Goal: Find contact information: Find contact information

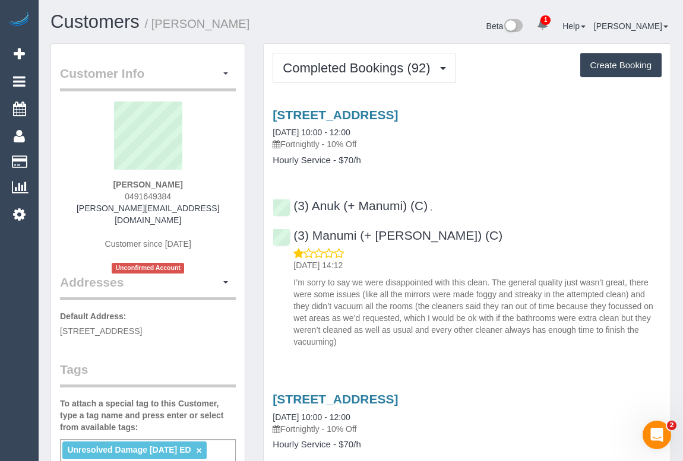
scroll to position [161, 0]
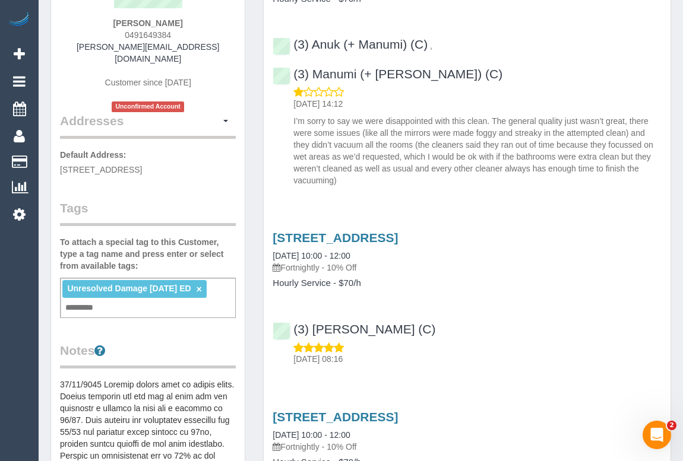
click at [105, 295] on div "Unresolved Damage 28/2/25 ED × Add a tag" at bounding box center [148, 298] width 176 height 40
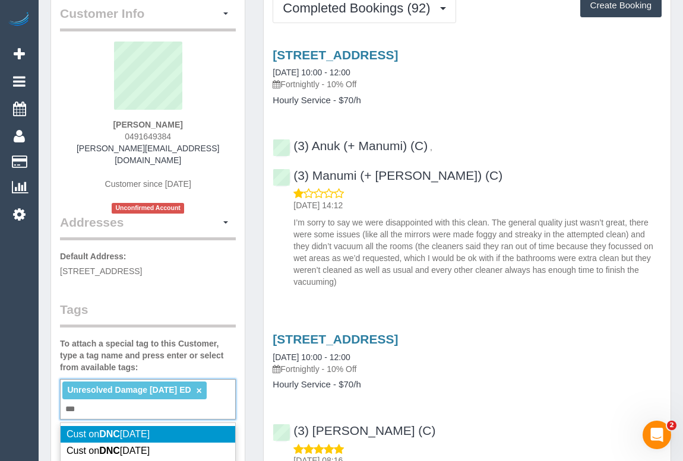
scroll to position [215, 0]
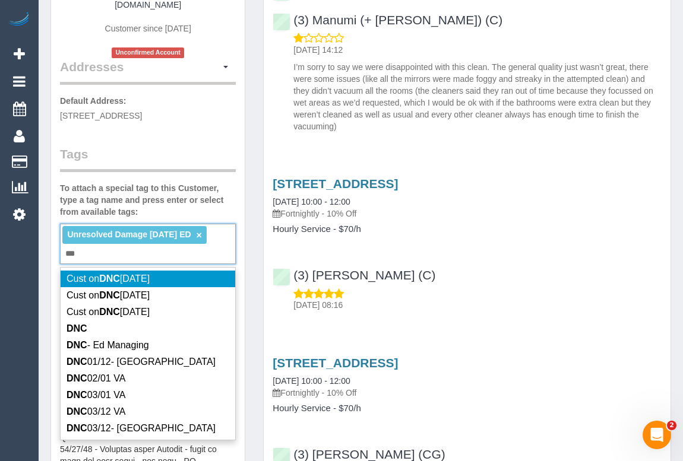
click at [107, 242] on div "Unresolved Damage 28/2/25 ED × *** DNC" at bounding box center [148, 244] width 176 height 40
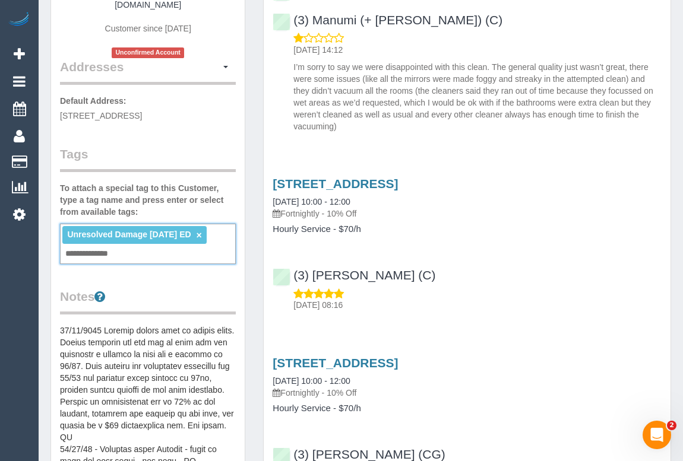
type input "**********"
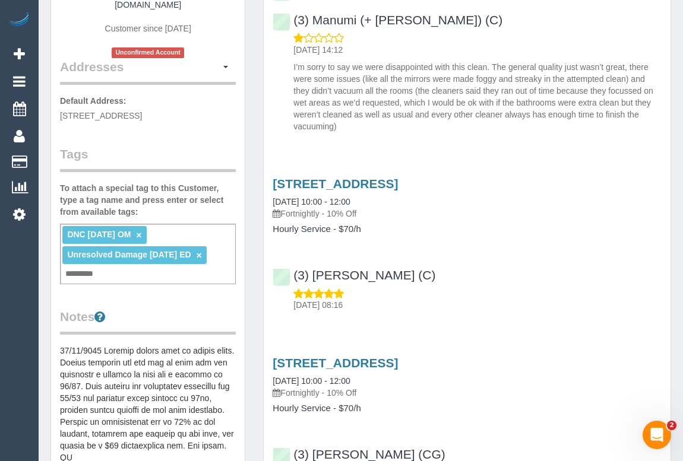
scroll to position [0, 0]
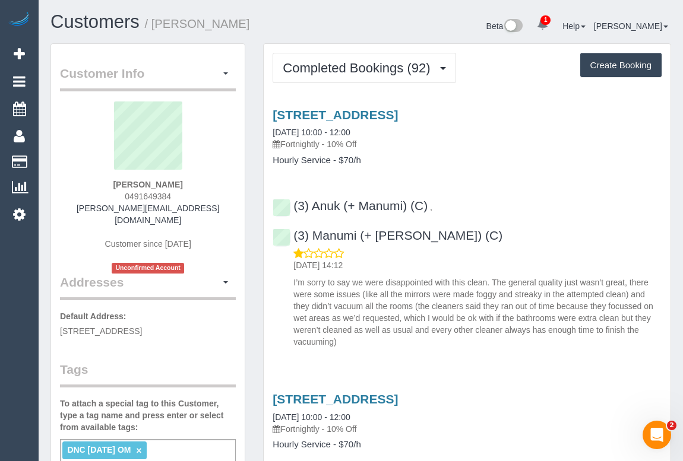
drag, startPoint x: 101, startPoint y: 184, endPoint x: 214, endPoint y: 183, distance: 112.8
click at [214, 183] on div "Katherine Gregor 0491649384 katherinemariegregor@gmail.com Customer since 2021 …" at bounding box center [148, 188] width 176 height 172
copy strong "Katherine Gregor"
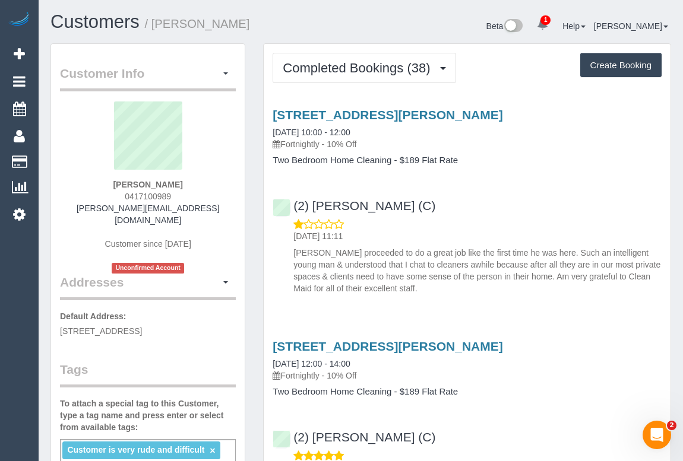
drag, startPoint x: 123, startPoint y: 181, endPoint x: 185, endPoint y: 181, distance: 62.3
click at [185, 181] on div "Patra Antonis 0417100989 patra@antonis.com.au Customer since 2021 Unconfirmed A…" at bounding box center [148, 188] width 176 height 172
copy strong "[PERSON_NAME]"
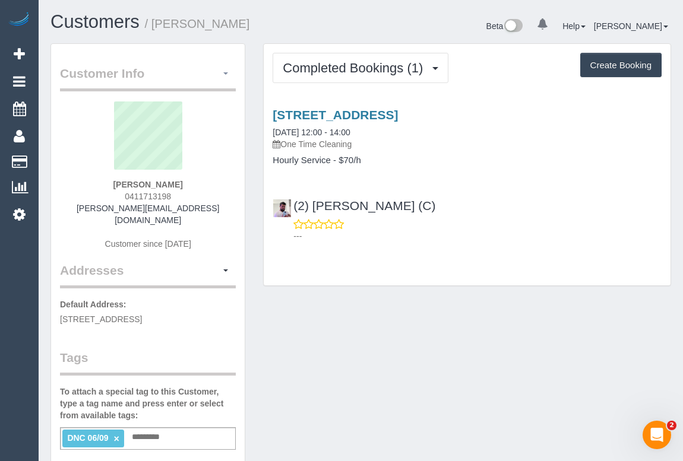
click at [226, 79] on button "button" at bounding box center [225, 74] width 20 height 18
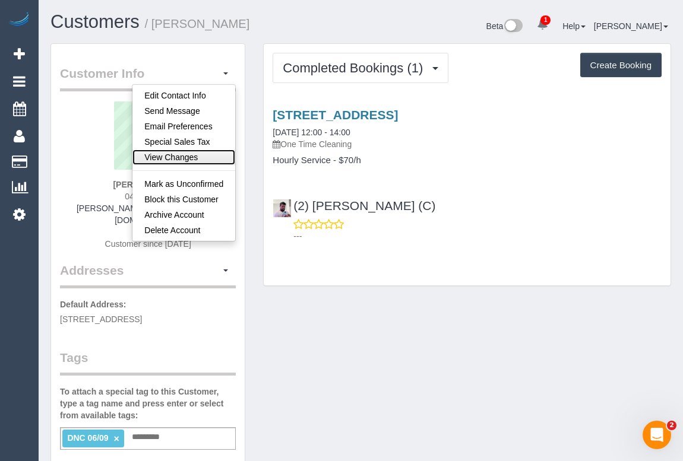
click at [190, 157] on link "View Changes" at bounding box center [183, 157] width 103 height 15
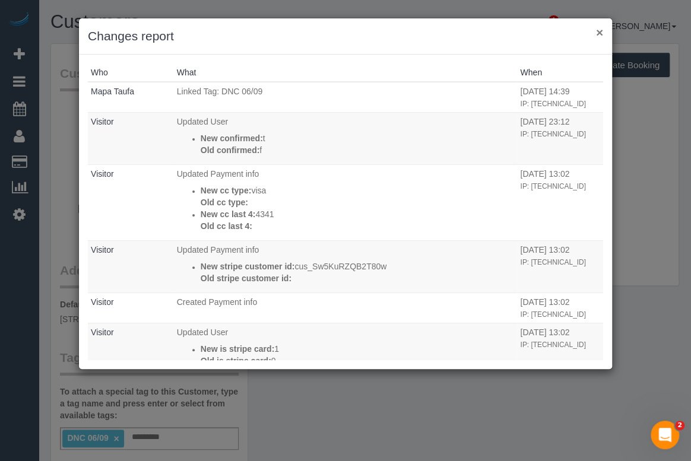
click at [600, 33] on button "×" at bounding box center [599, 32] width 7 height 12
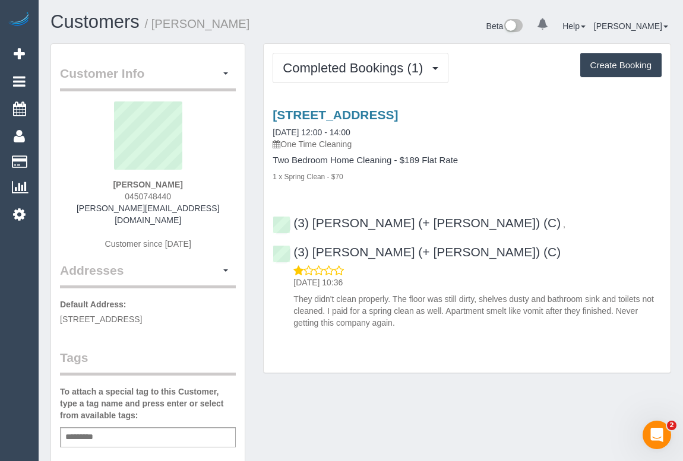
drag, startPoint x: 112, startPoint y: 183, endPoint x: 198, endPoint y: 180, distance: 86.1
click at [198, 180] on div "[PERSON_NAME] 0450748440 [PERSON_NAME][EMAIL_ADDRESS][DOMAIN_NAME] Customer sin…" at bounding box center [148, 182] width 176 height 160
copy strong "[PERSON_NAME]"
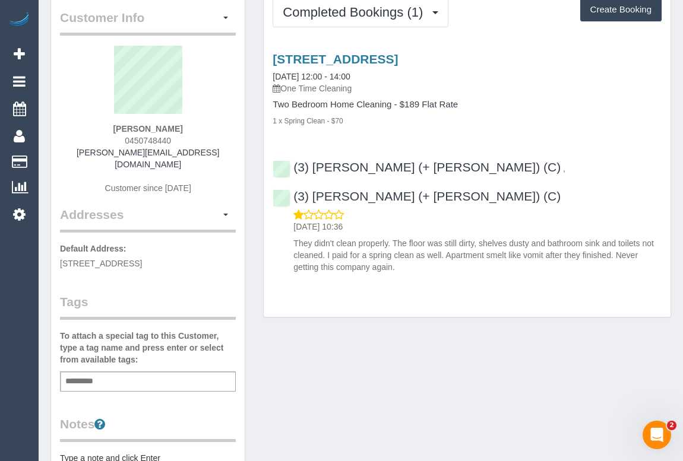
scroll to position [107, 0]
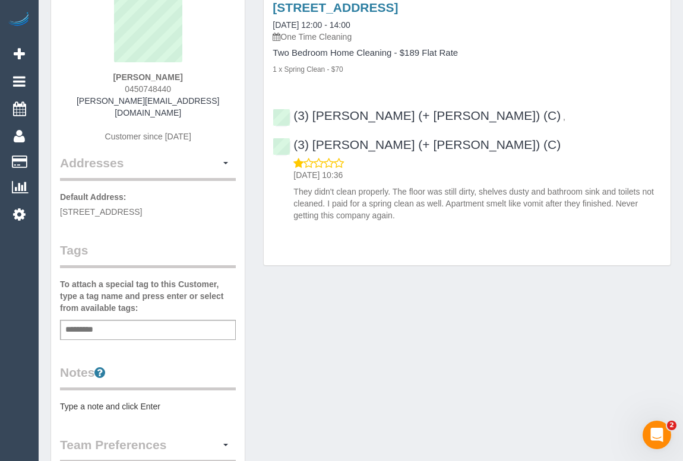
click at [75, 324] on input "text" at bounding box center [82, 329] width 40 height 15
type input "**********"
